Goal: Book appointment/travel/reservation

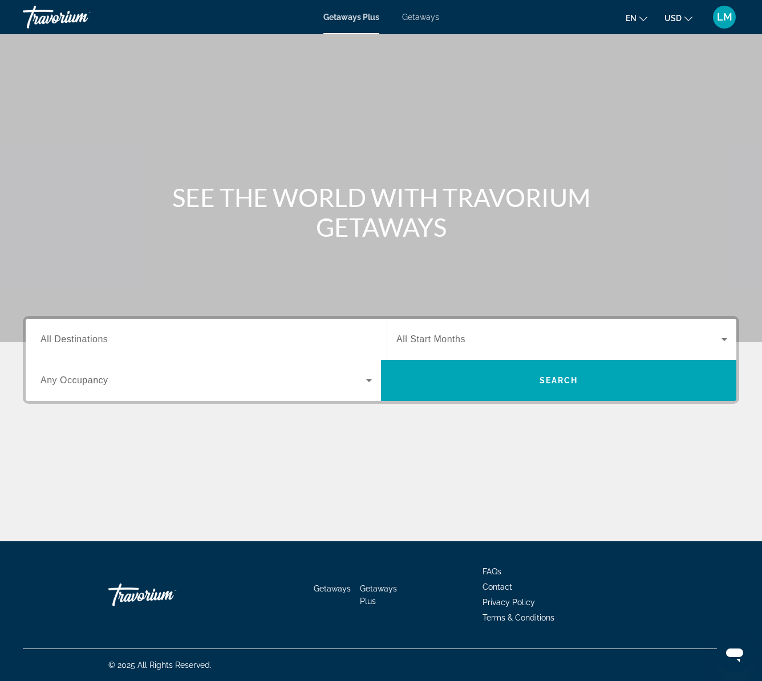
click at [326, 337] on input "Destination All Destinations" at bounding box center [207, 340] width 332 height 14
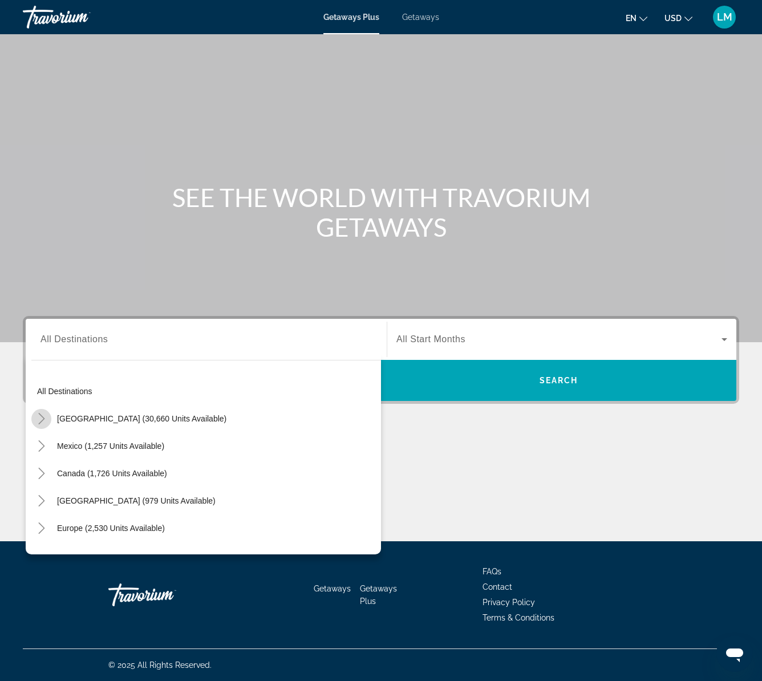
click at [41, 420] on icon "Toggle United States (30,660 units available)" at bounding box center [41, 418] width 11 height 11
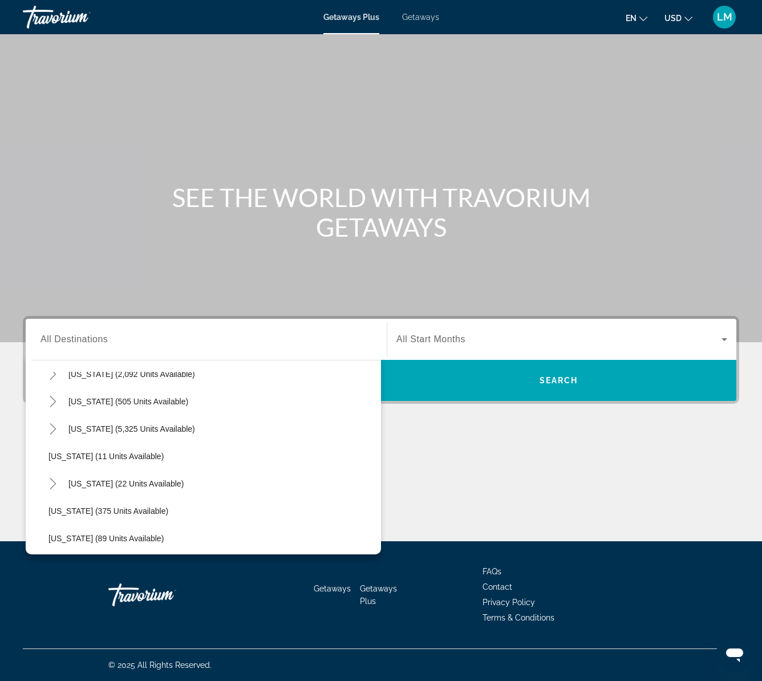
scroll to position [128, 0]
click at [55, 429] on icon "Toggle Florida (5,325 units available)" at bounding box center [53, 427] width 6 height 11
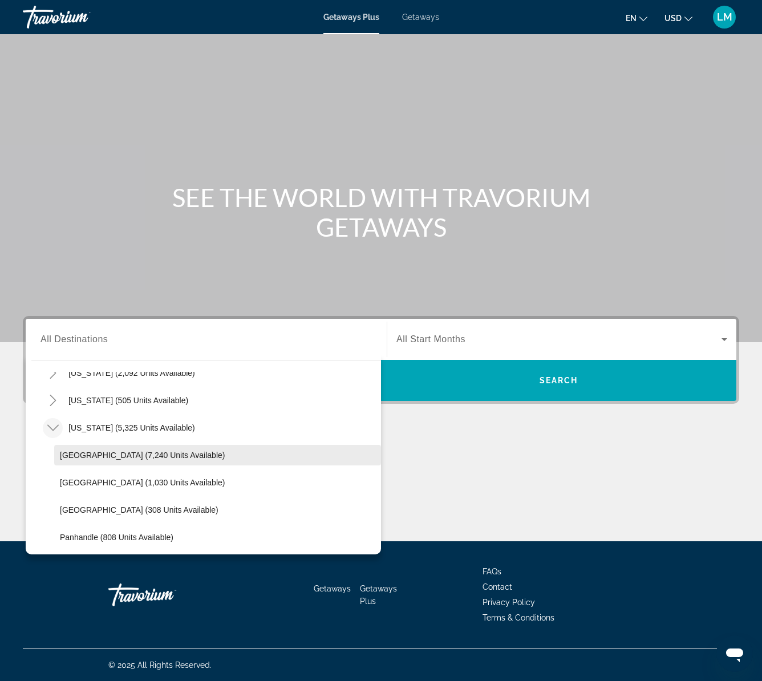
click at [82, 455] on span "[GEOGRAPHIC_DATA] (7,240 units available)" at bounding box center [142, 455] width 165 height 9
type input "**********"
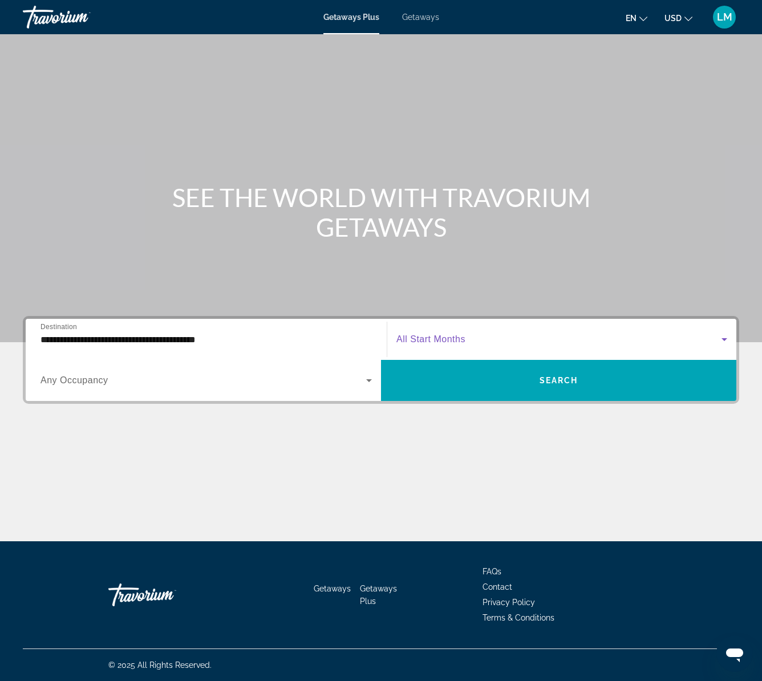
click at [724, 342] on icon "Search widget" at bounding box center [725, 340] width 14 height 14
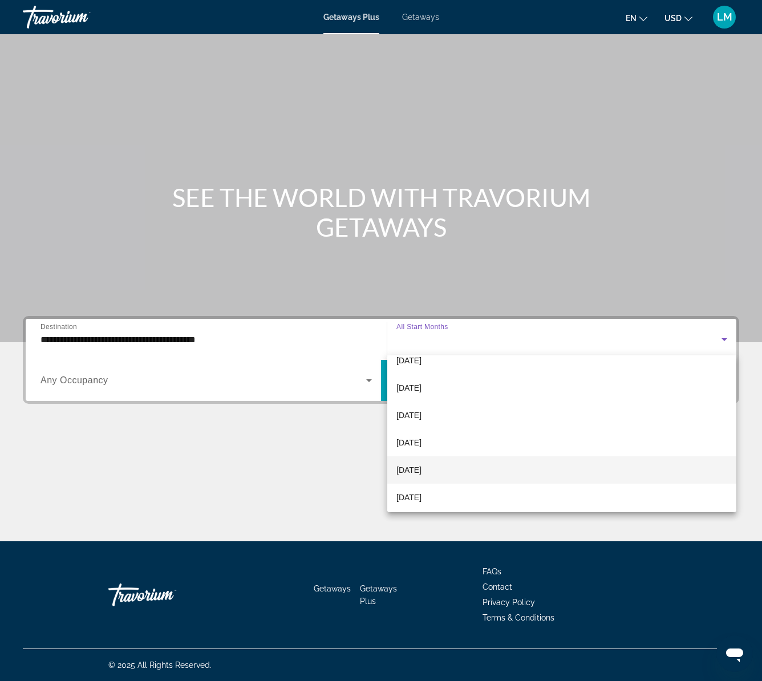
click at [419, 470] on span "[DATE]" at bounding box center [409, 470] width 25 height 14
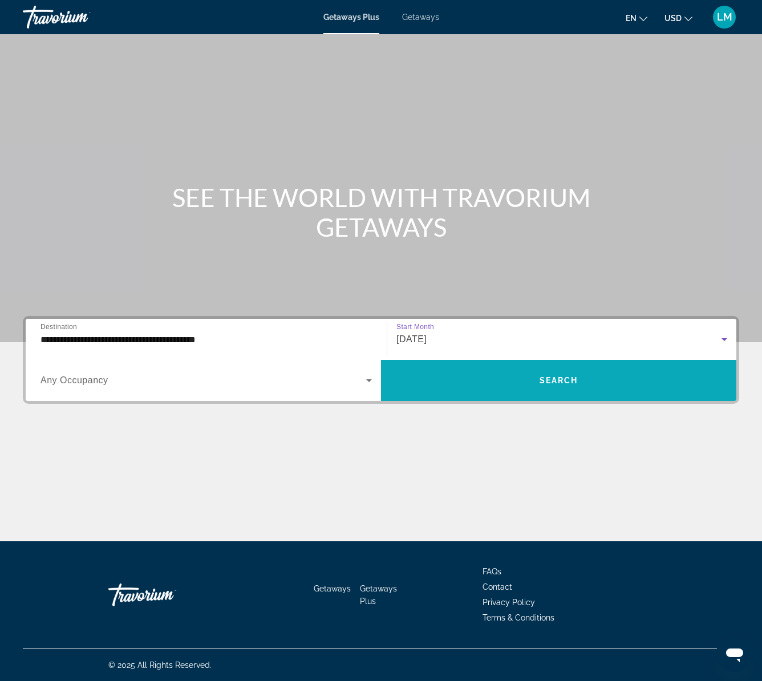
click at [543, 378] on span "Search" at bounding box center [559, 380] width 39 height 9
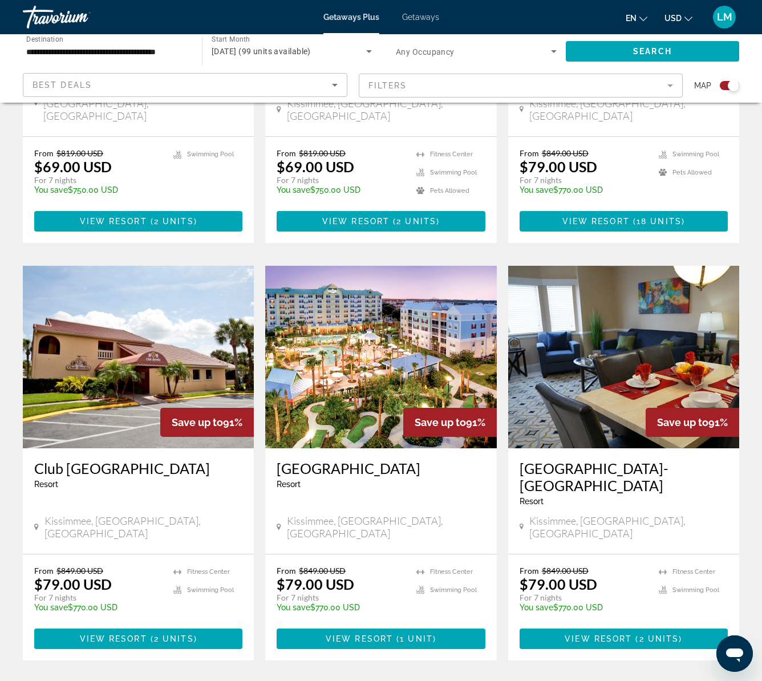
scroll to position [1082, 0]
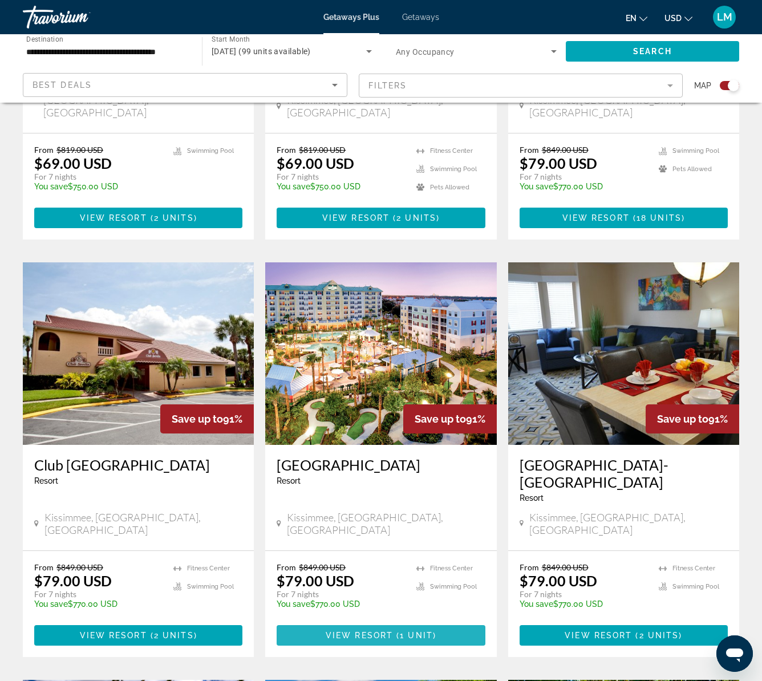
click at [386, 631] on span "View Resort" at bounding box center [359, 635] width 67 height 9
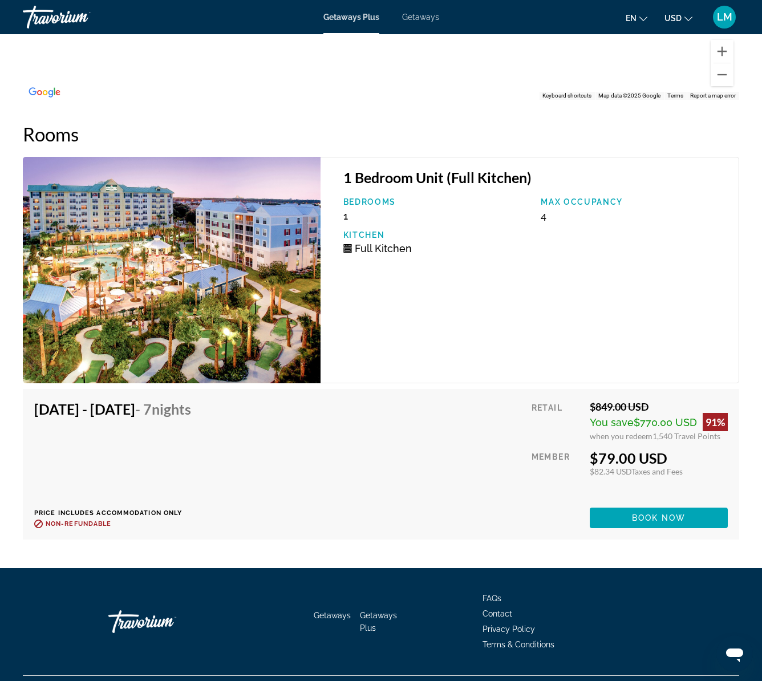
scroll to position [2006, 0]
